Goal: Task Accomplishment & Management: Manage account settings

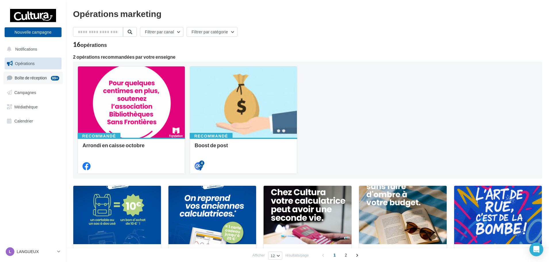
click at [25, 81] on link "Boîte de réception 99+" at bounding box center [32, 78] width 59 height 12
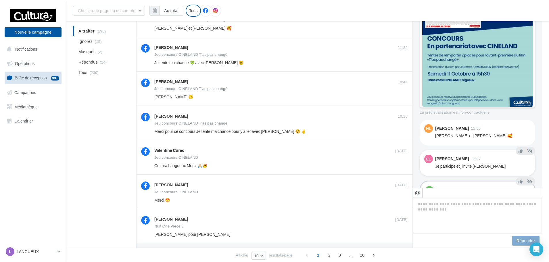
scroll to position [237, 0]
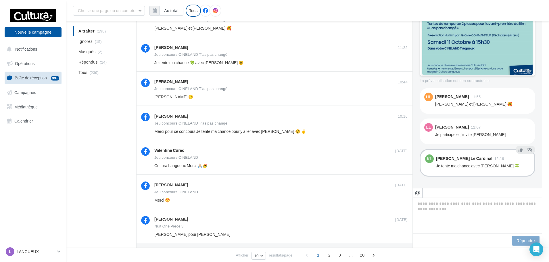
click at [109, 146] on div "A traiter (198) Ignorés (15) [GEOGRAPHIC_DATA] (2) Répondus (24) Tous (239) [PE…" at bounding box center [307, 114] width 469 height 360
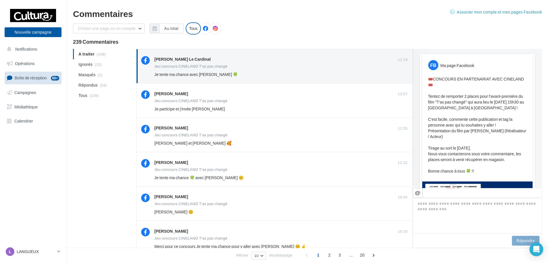
scroll to position [0, 0]
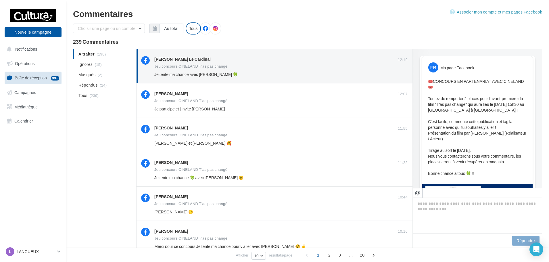
click at [113, 121] on div "A traiter (198) Ignorés (15) [GEOGRAPHIC_DATA] (2) Répondus (24) Tous (239) [PE…" at bounding box center [307, 229] width 469 height 360
click at [135, 157] on div "A traiter (198) Ignorés (15) [GEOGRAPHIC_DATA] (2) Répondus (24) Tous (239) [PE…" at bounding box center [307, 229] width 469 height 360
click at [126, 153] on div "A traiter (198) Ignorés (15) [GEOGRAPHIC_DATA] (2) Répondus (24) Tous (239) [PE…" at bounding box center [307, 229] width 469 height 360
click at [253, 23] on div "Choisir une page ou un compte Cultura Langueux (Langueux) Au total Réinitialise…" at bounding box center [307, 30] width 469 height 17
